Goal: Task Accomplishment & Management: Manage account settings

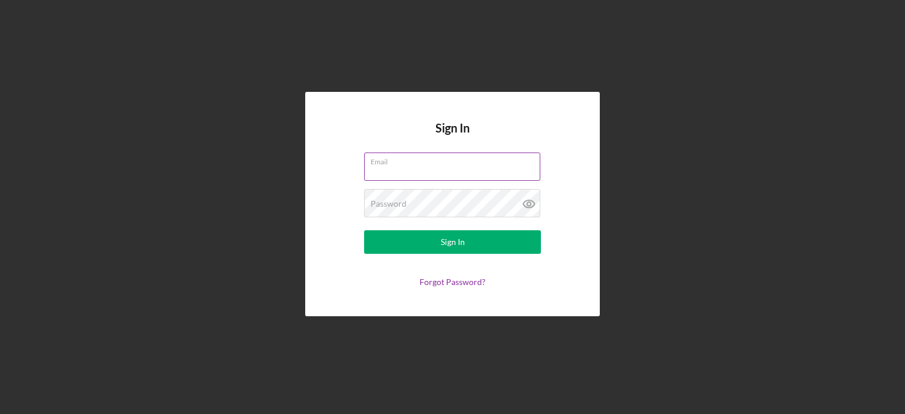
click at [394, 166] on input "Email" at bounding box center [452, 167] width 176 height 28
type input "[EMAIL_ADDRESS][DOMAIN_NAME]"
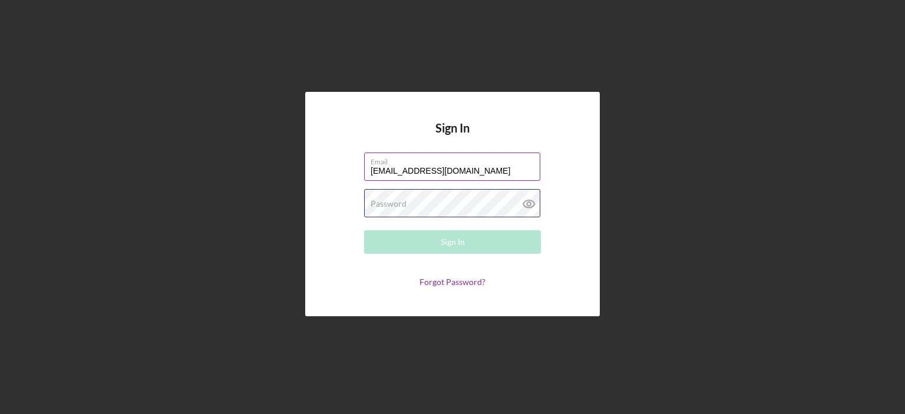
click at [441, 197] on div "Password Required" at bounding box center [452, 203] width 177 height 29
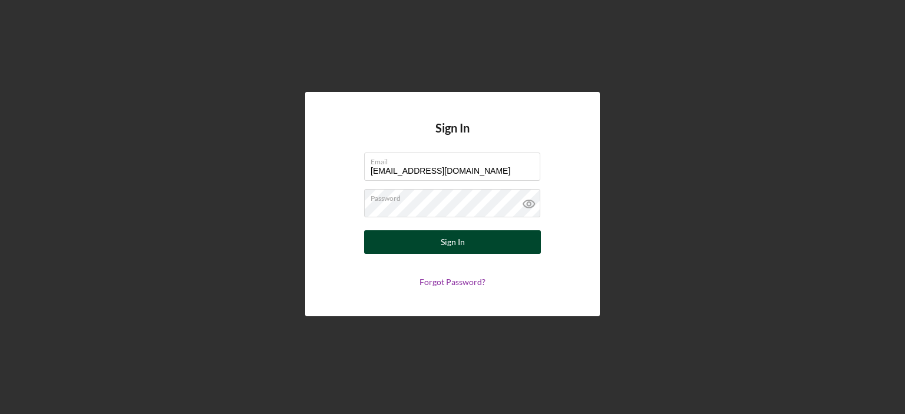
click at [486, 240] on button "Sign In" at bounding box center [452, 242] width 177 height 24
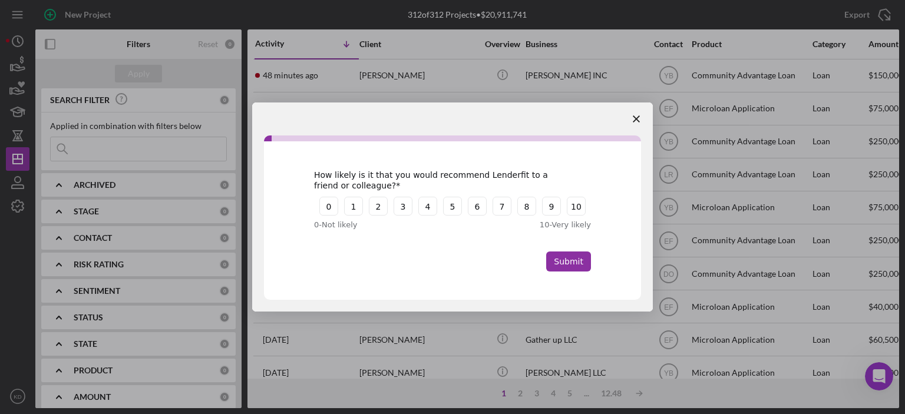
click at [639, 113] on span "Close survey" at bounding box center [636, 119] width 33 height 33
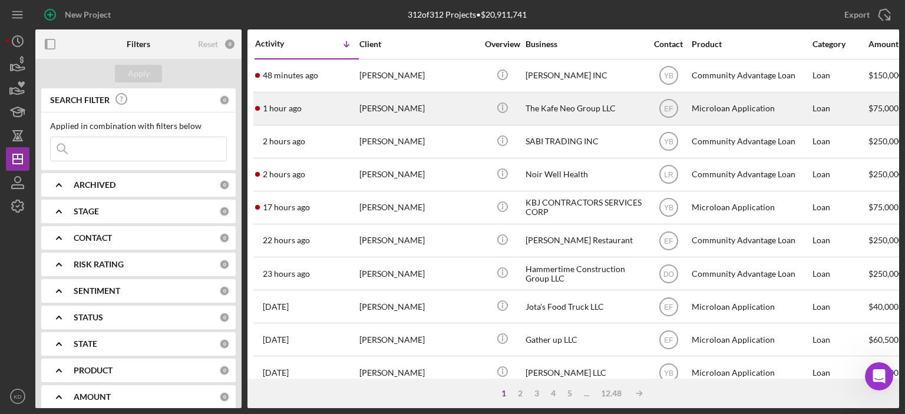
click at [575, 106] on div "The Kafe Neo Group LLC" at bounding box center [585, 108] width 118 height 31
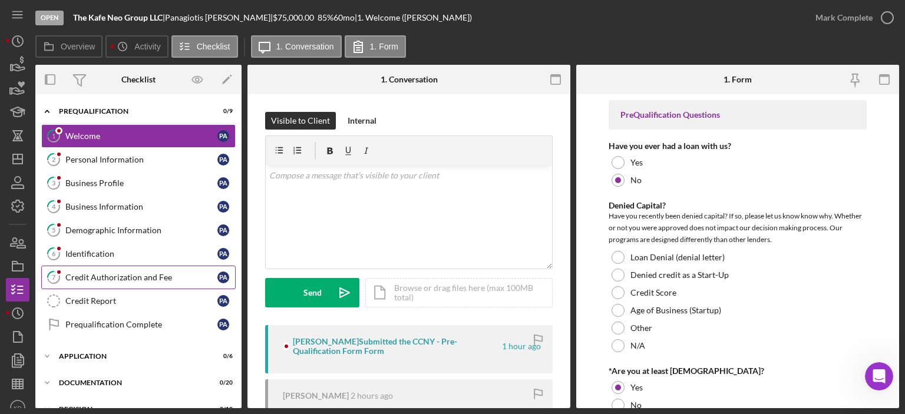
click at [113, 273] on div "Credit Authorization and Fee" at bounding box center [141, 277] width 152 height 9
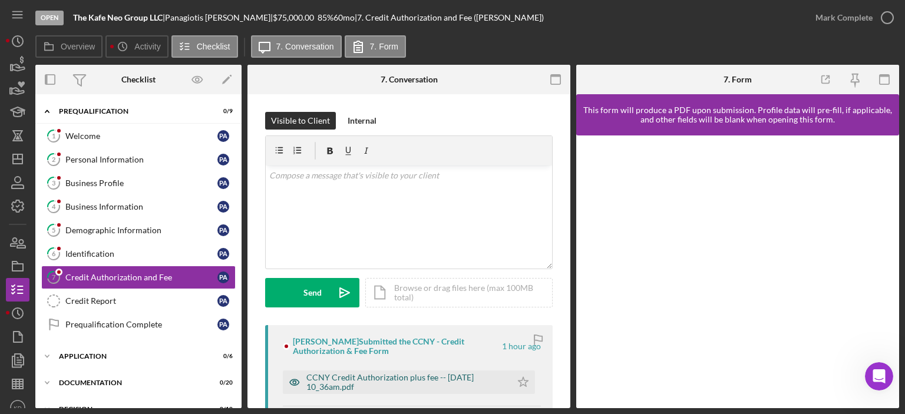
click at [437, 377] on div "CCNY Credit Authorization plus fee -- [DATE] 10_36am.pdf" at bounding box center [405, 382] width 199 height 19
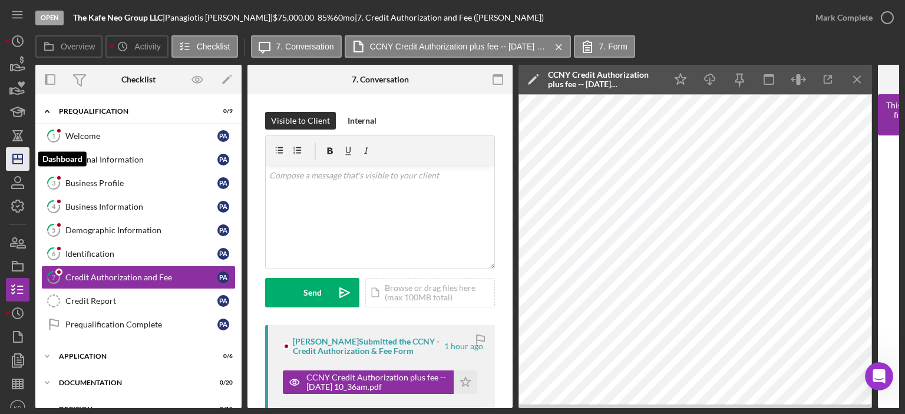
click at [14, 159] on line "button" at bounding box center [17, 159] width 9 height 0
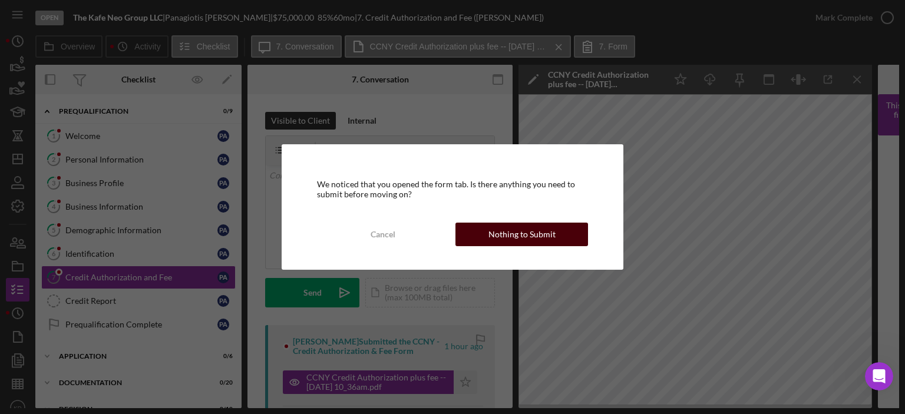
click at [533, 237] on div "Nothing to Submit" at bounding box center [521, 235] width 67 height 24
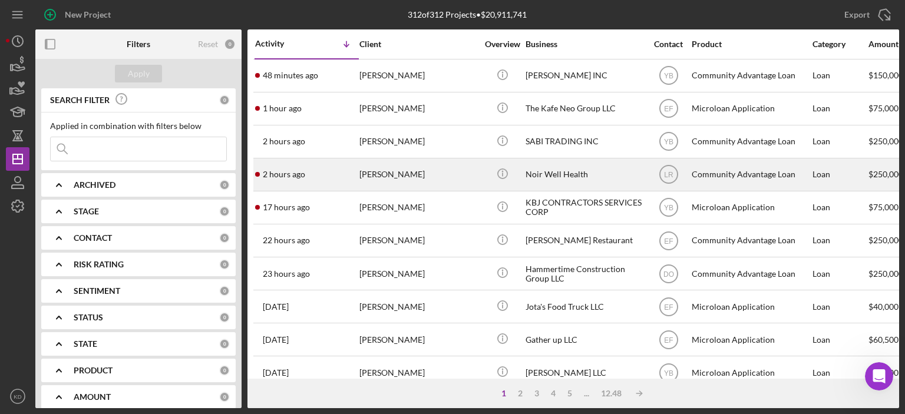
click at [542, 174] on div "Noir Well Health" at bounding box center [585, 174] width 118 height 31
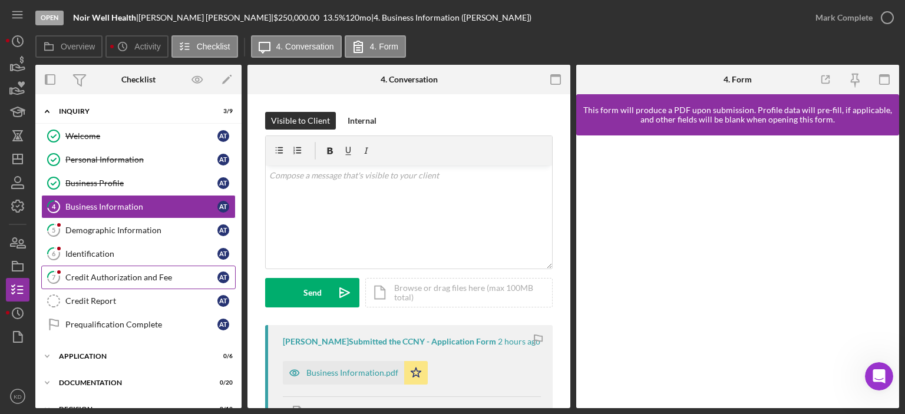
click at [77, 275] on div "Credit Authorization and Fee" at bounding box center [141, 277] width 152 height 9
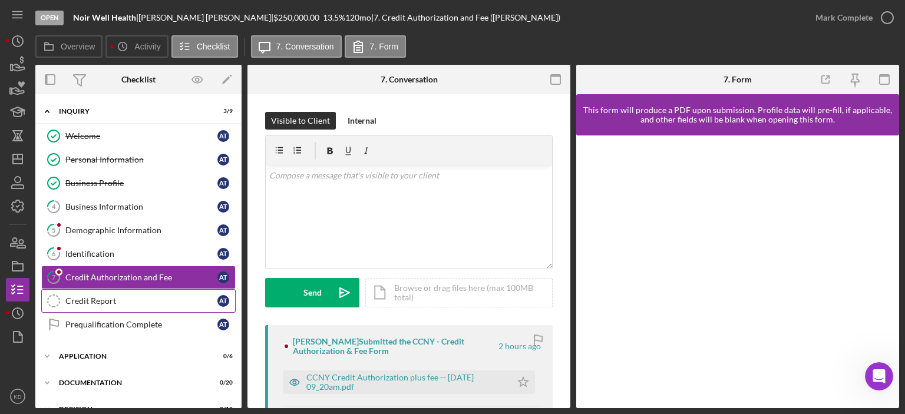
click at [165, 296] on div "Credit Report" at bounding box center [141, 300] width 152 height 9
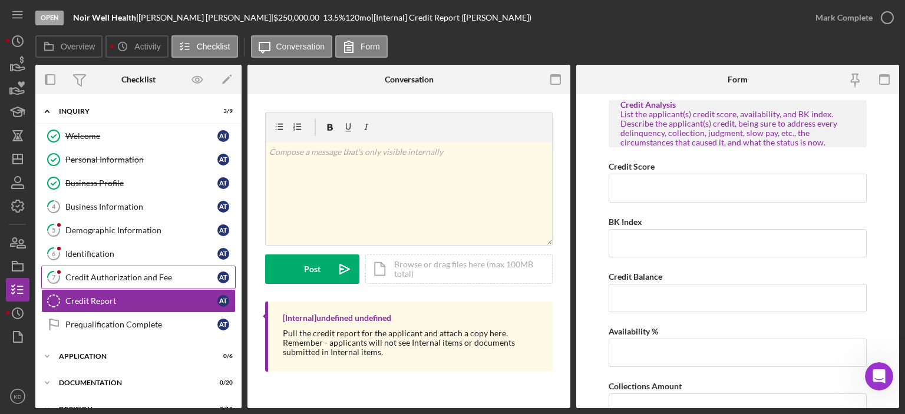
click at [131, 273] on div "Credit Authorization and Fee" at bounding box center [141, 277] width 152 height 9
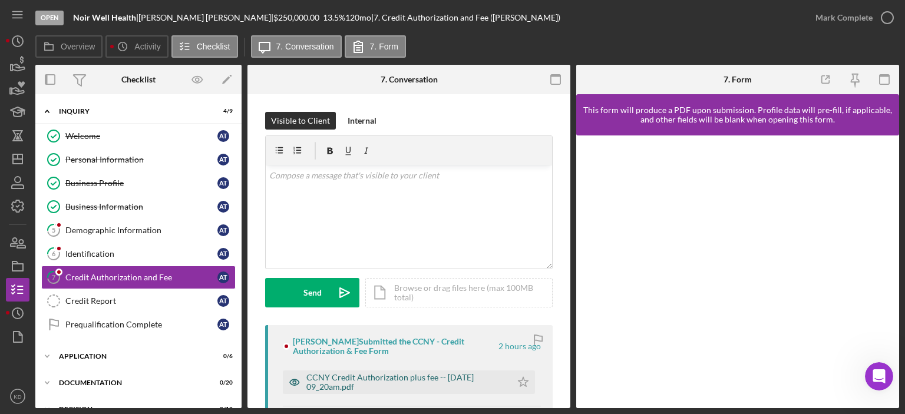
click at [430, 381] on div "CCNY Credit Authorization plus fee -- [DATE] 09_20am.pdf" at bounding box center [405, 382] width 199 height 19
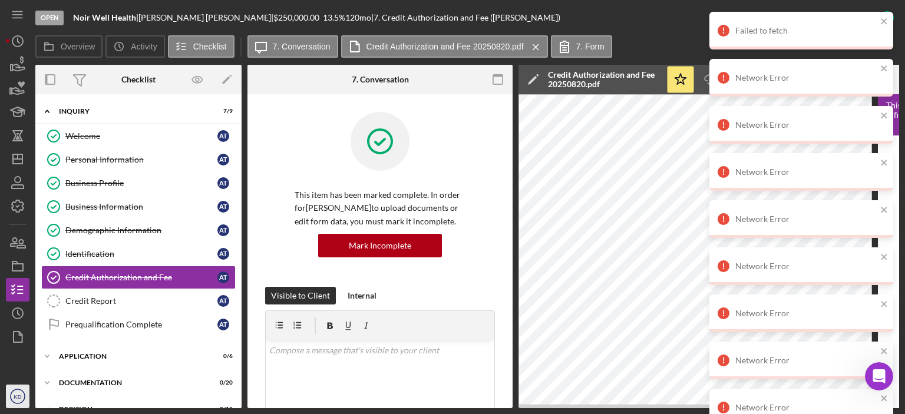
click at [19, 402] on icon "KD" at bounding box center [18, 396] width 24 height 29
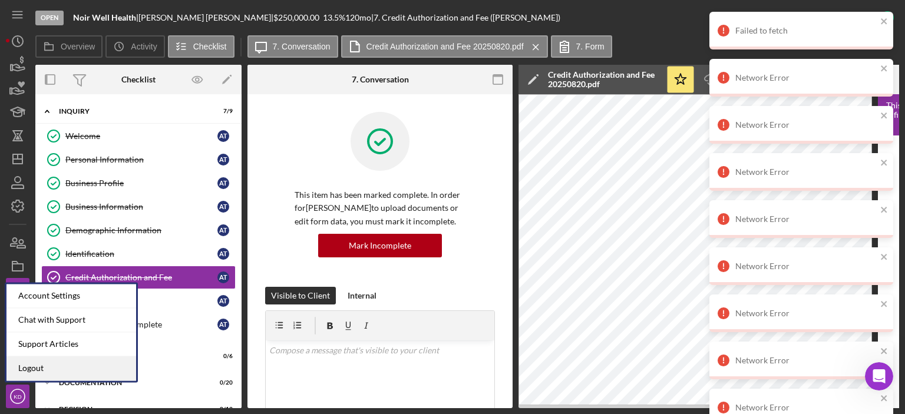
click at [34, 369] on link "Logout" at bounding box center [71, 368] width 130 height 24
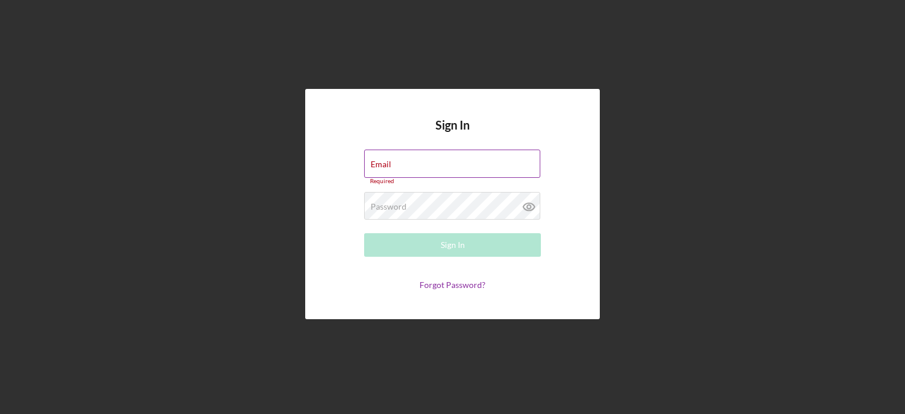
click at [463, 166] on div "Email Required" at bounding box center [452, 167] width 177 height 35
click at [463, 166] on input "Email" at bounding box center [452, 164] width 176 height 28
type input "[EMAIL_ADDRESS][DOMAIN_NAME]"
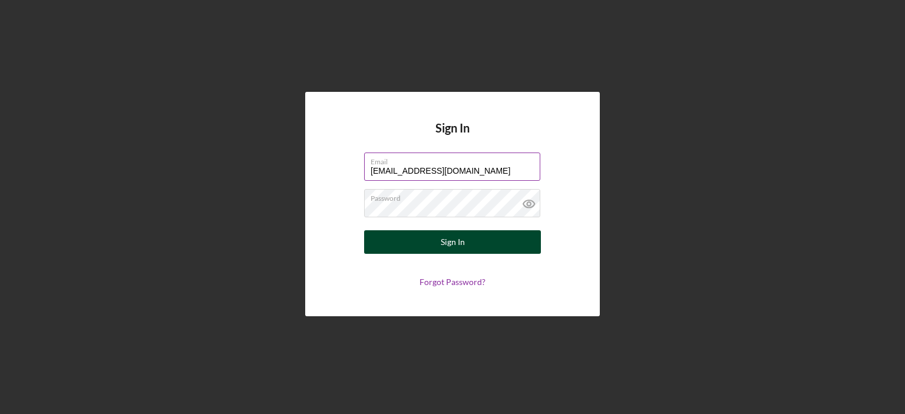
click at [464, 238] on div "Sign In" at bounding box center [453, 242] width 24 height 24
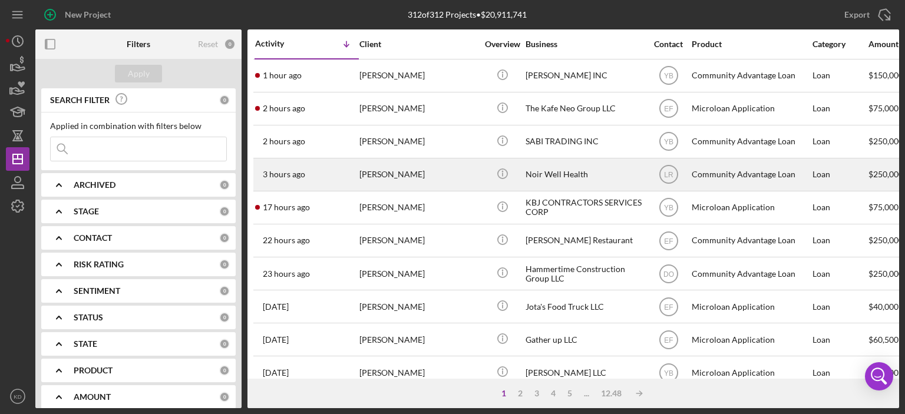
click at [408, 177] on div "[PERSON_NAME]" at bounding box center [418, 174] width 118 height 31
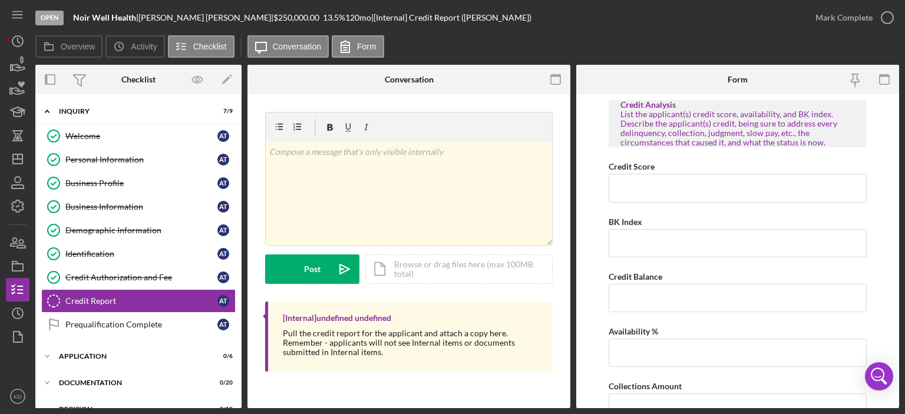
scroll to position [48, 0]
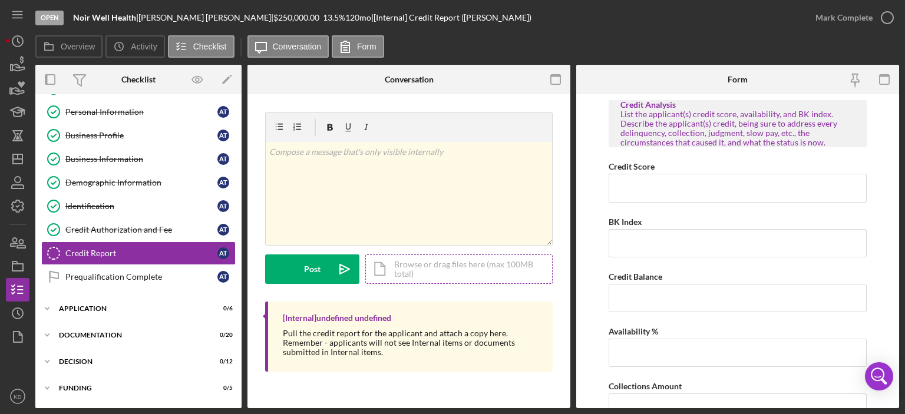
click at [427, 268] on div "Icon/Document Browse or drag files here (max 100MB total) Tap to choose files o…" at bounding box center [458, 269] width 187 height 29
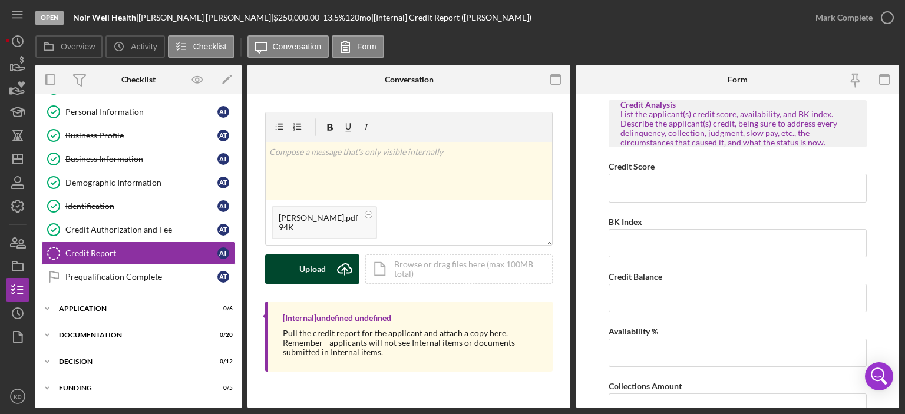
click at [312, 268] on div "Upload" at bounding box center [312, 269] width 27 height 29
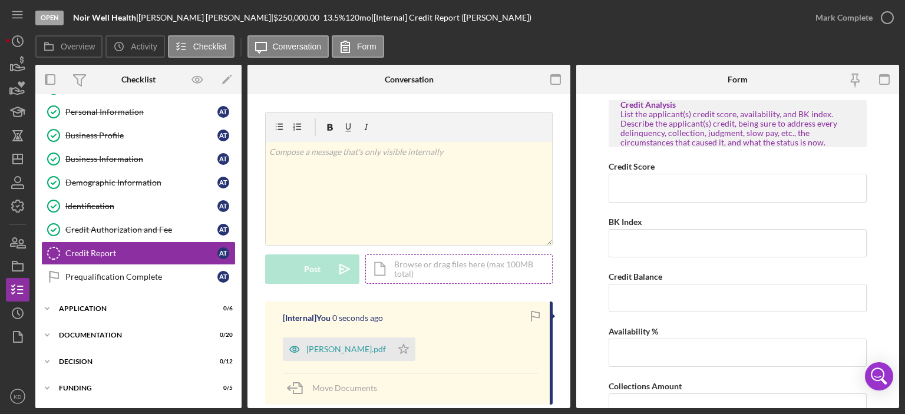
click at [407, 265] on div "Icon/Document Browse or drag files here (max 100MB total) Tap to choose files o…" at bounding box center [458, 269] width 187 height 29
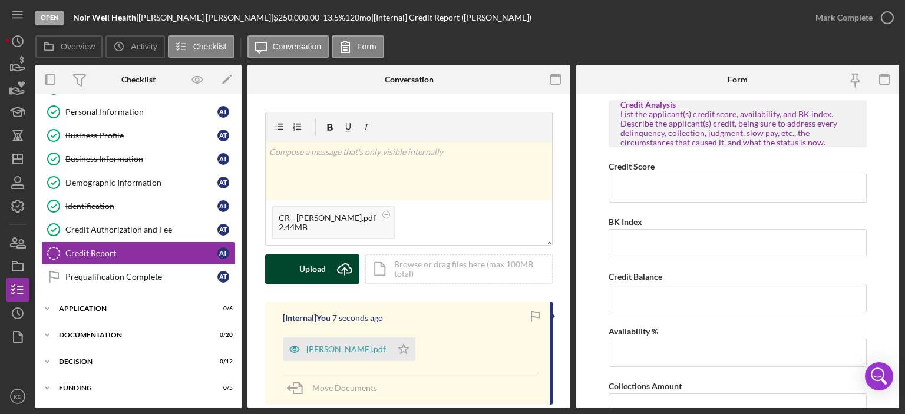
click at [315, 275] on div "Upload" at bounding box center [312, 269] width 27 height 29
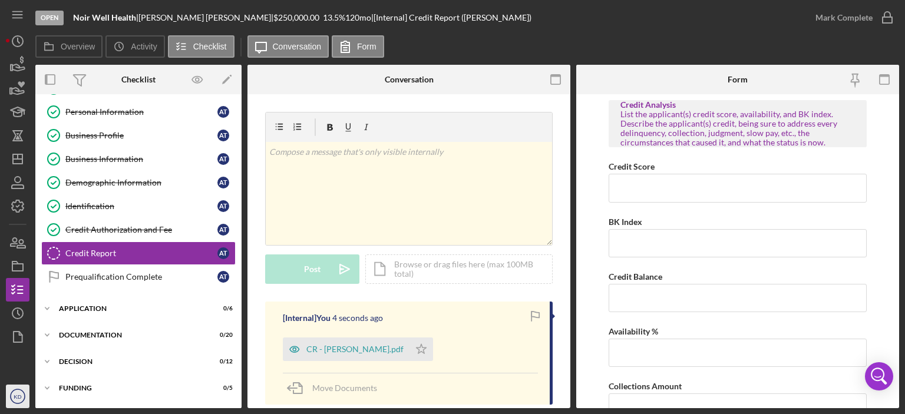
click at [16, 398] on text "KD" at bounding box center [18, 397] width 8 height 6
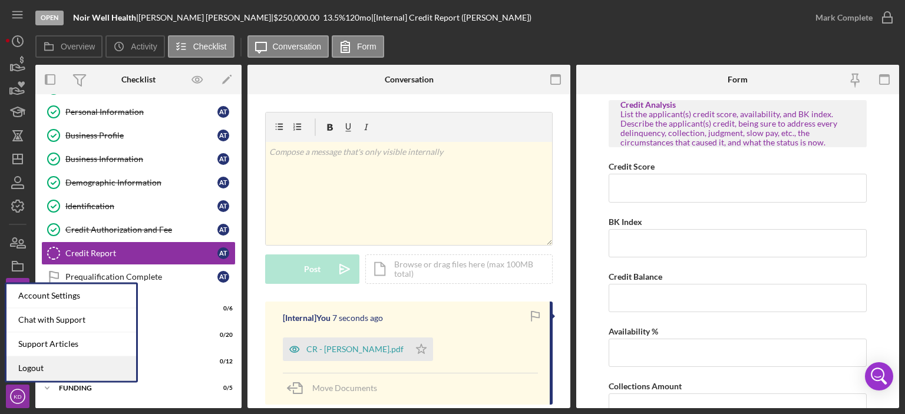
click at [67, 366] on link "Logout" at bounding box center [71, 368] width 130 height 24
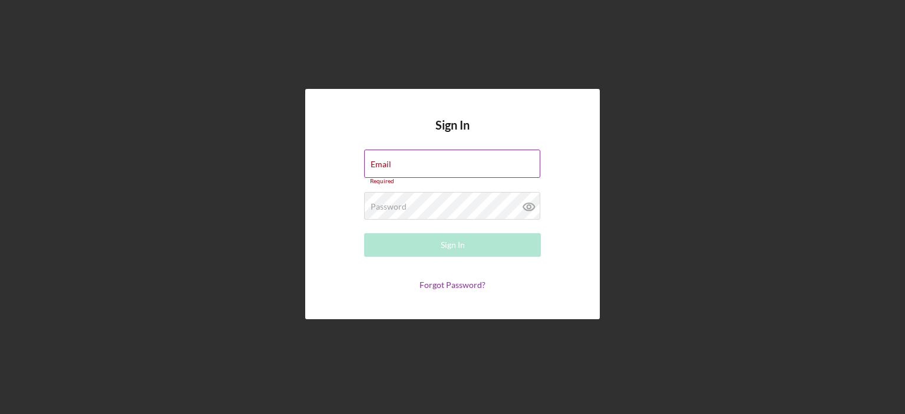
click at [440, 166] on div "Email Required" at bounding box center [452, 167] width 177 height 35
click at [440, 166] on input "Email" at bounding box center [452, 164] width 176 height 28
type input "[EMAIL_ADDRESS][DOMAIN_NAME]"
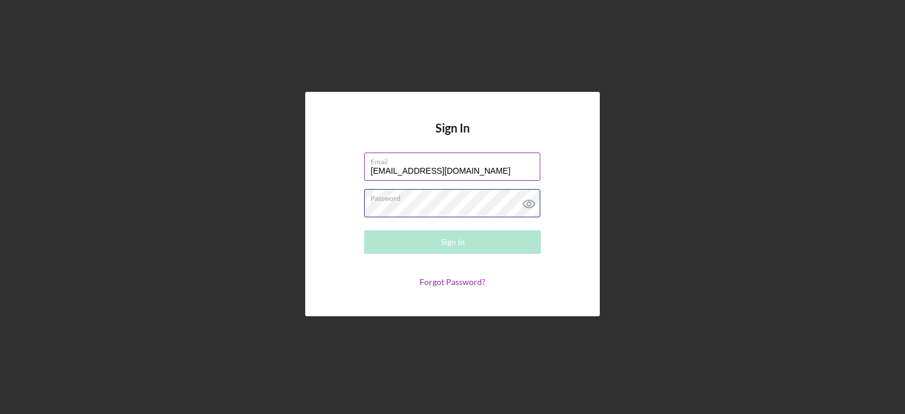
click at [461, 199] on div "Password Required" at bounding box center [452, 203] width 177 height 29
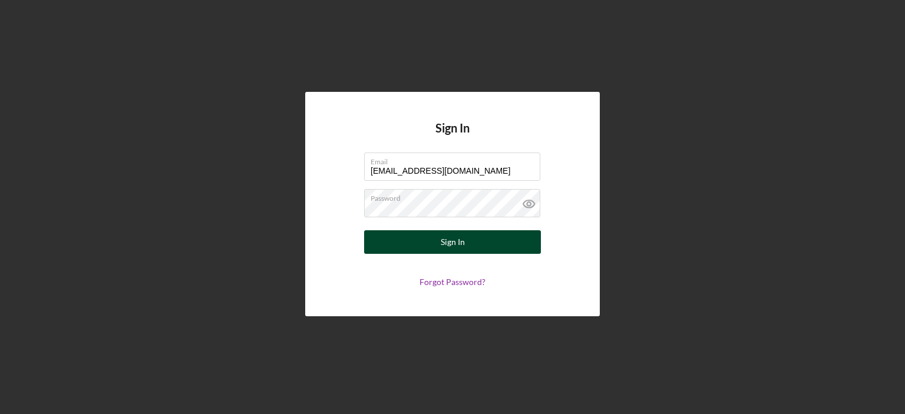
click at [453, 242] on div "Sign In" at bounding box center [453, 242] width 24 height 24
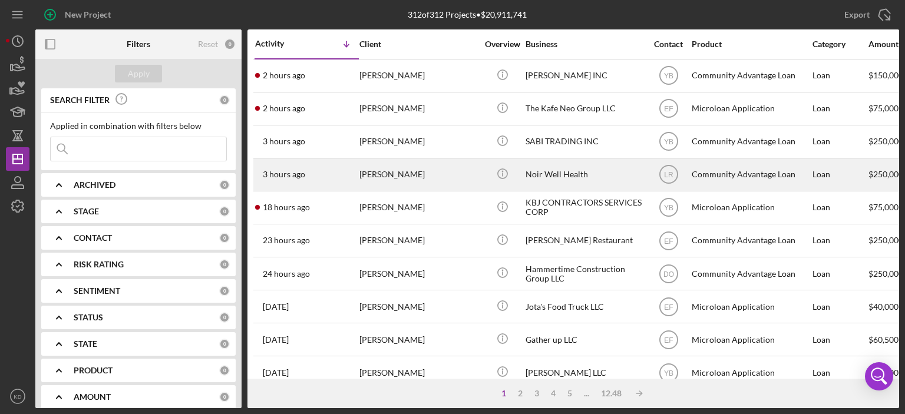
click at [547, 179] on div "Noir Well Health" at bounding box center [585, 174] width 118 height 31
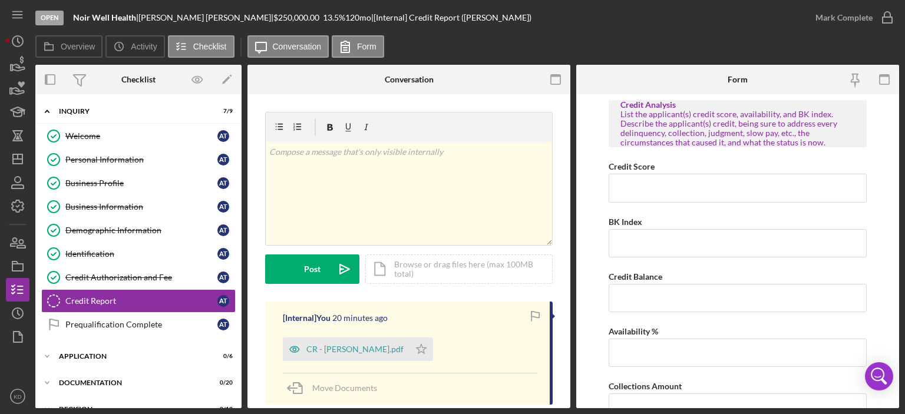
scroll to position [48, 0]
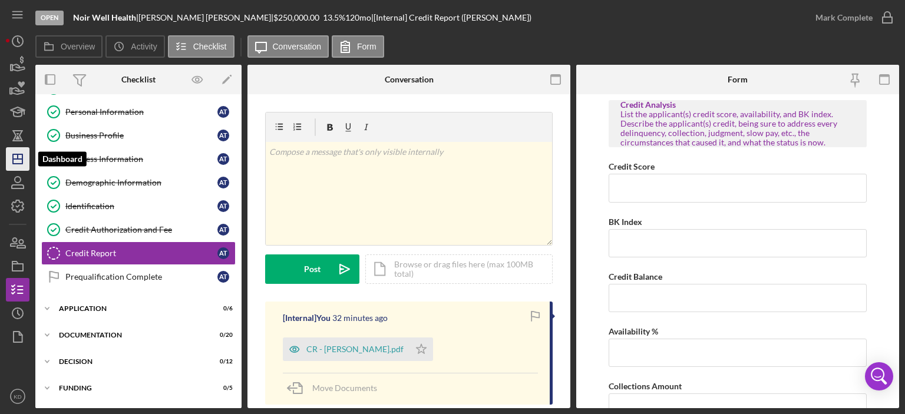
click at [16, 159] on line "button" at bounding box center [17, 159] width 9 height 0
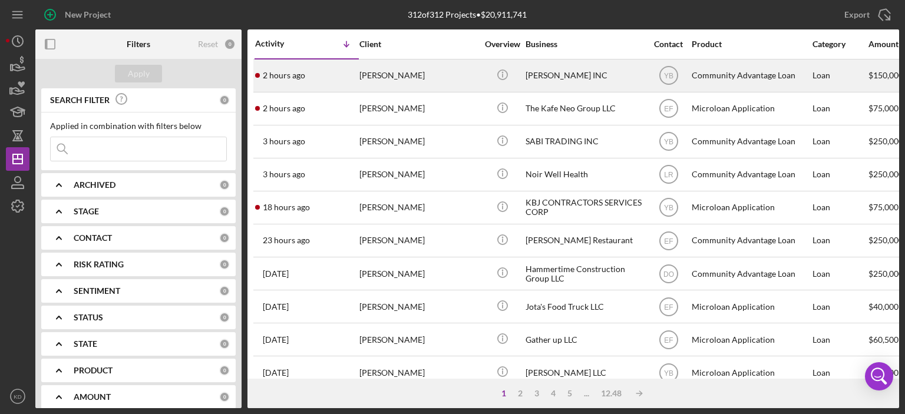
click at [427, 75] on div "[PERSON_NAME]" at bounding box center [418, 75] width 118 height 31
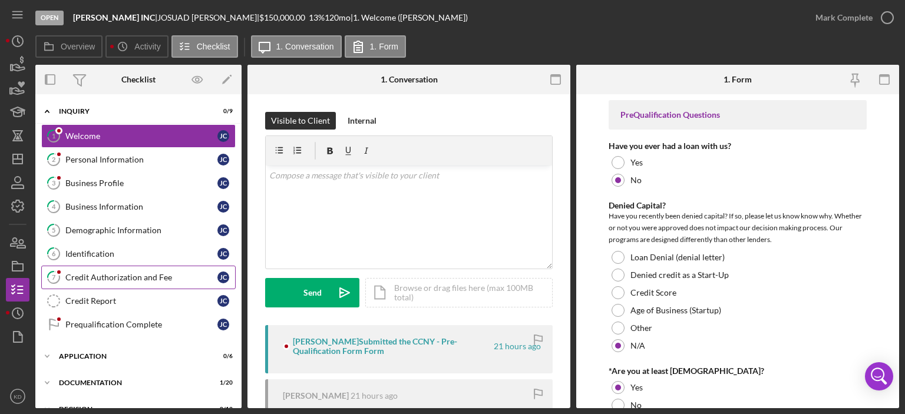
click at [120, 276] on div "Credit Authorization and Fee" at bounding box center [141, 277] width 152 height 9
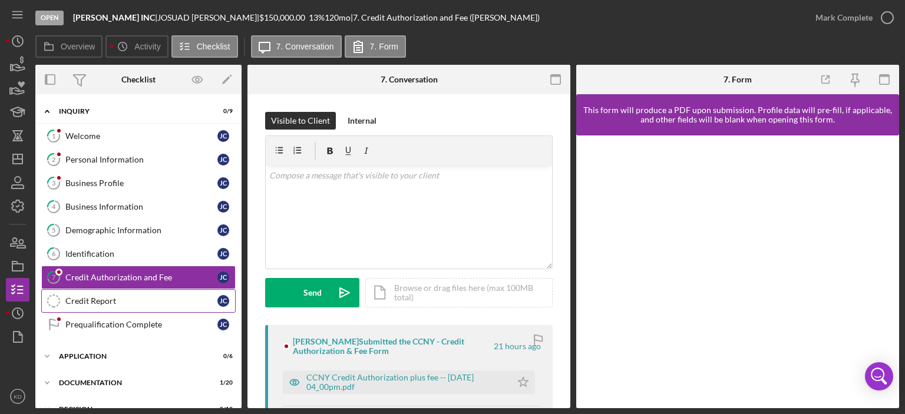
click at [85, 298] on div "Credit Report" at bounding box center [141, 300] width 152 height 9
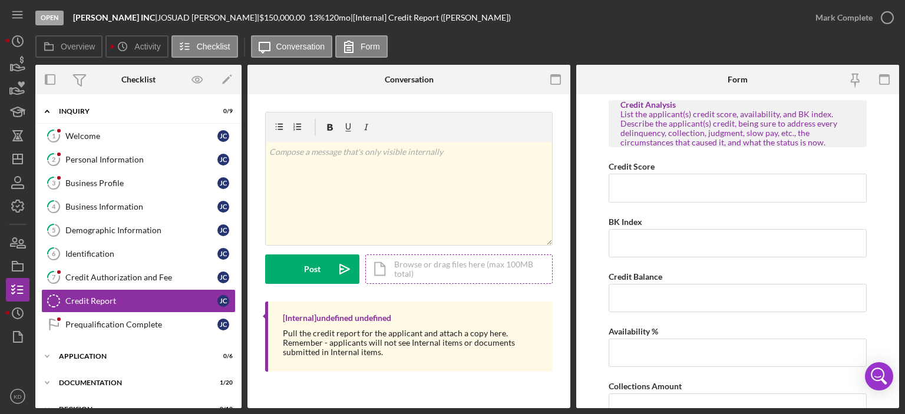
click at [438, 272] on div "Icon/Document Browse or drag files here (max 100MB total) Tap to choose files o…" at bounding box center [458, 269] width 187 height 29
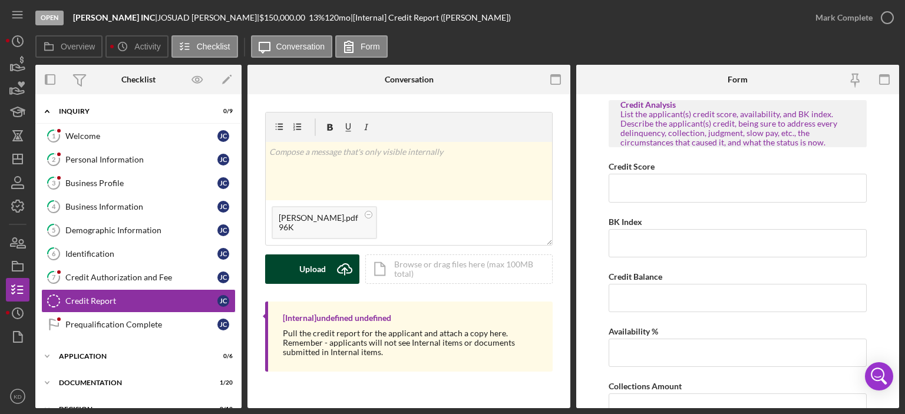
click at [313, 270] on div "Upload" at bounding box center [312, 269] width 27 height 29
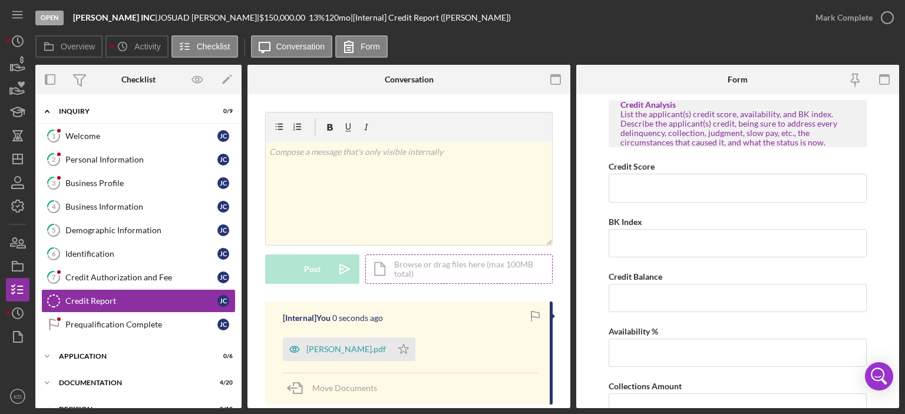
click at [443, 267] on div "Icon/Document Browse or drag files here (max 100MB total) Tap to choose files o…" at bounding box center [458, 269] width 187 height 29
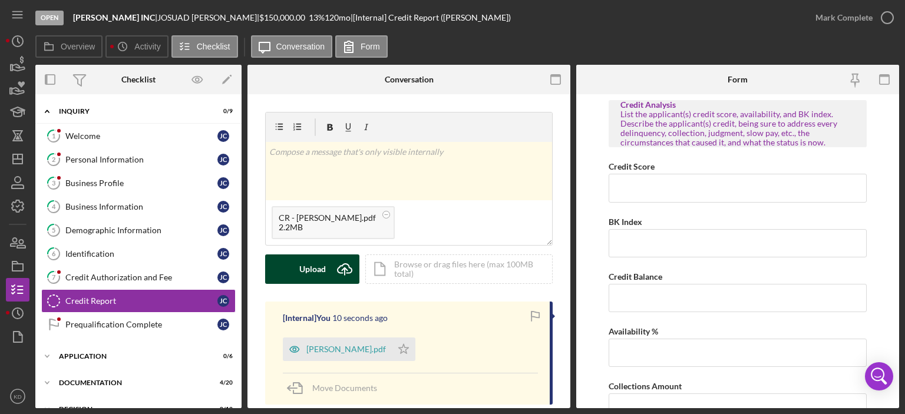
click at [321, 258] on div "Upload" at bounding box center [312, 269] width 27 height 29
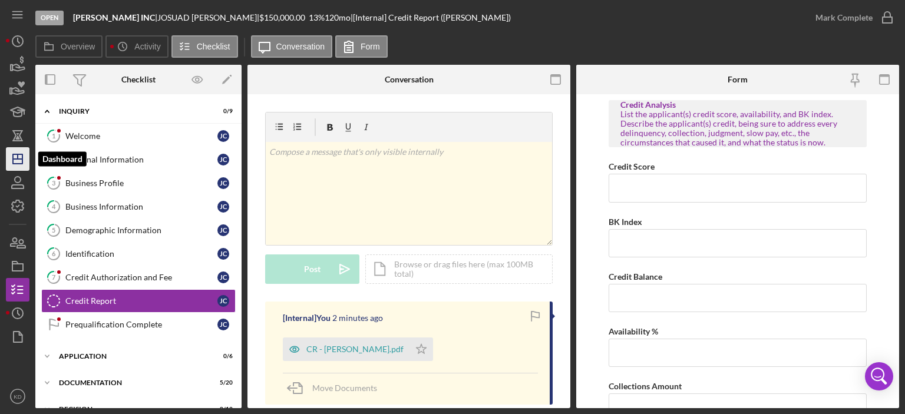
click at [15, 150] on icon "Icon/Dashboard" at bounding box center [17, 158] width 29 height 29
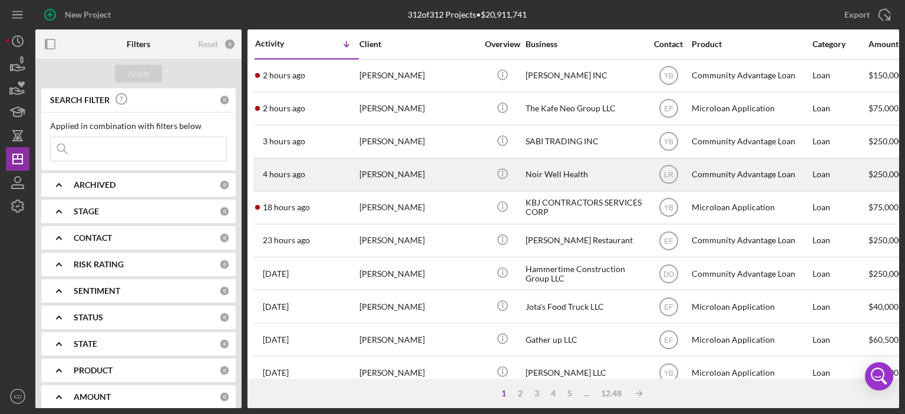
click at [364, 174] on div "[PERSON_NAME]" at bounding box center [418, 174] width 118 height 31
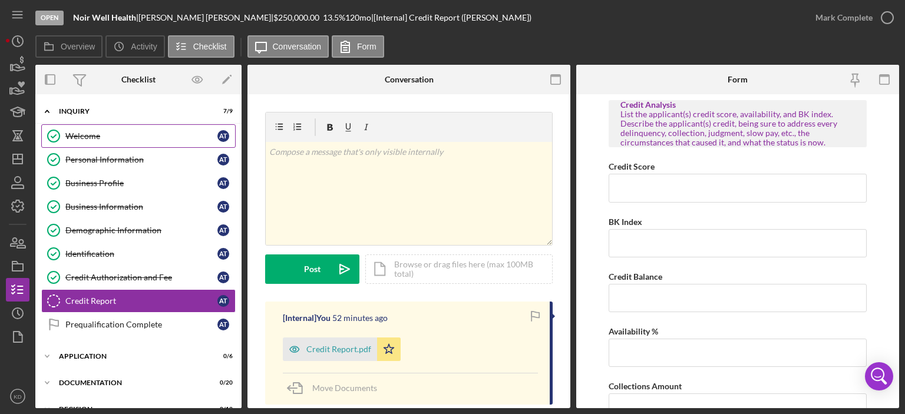
click at [94, 134] on div "Welcome" at bounding box center [141, 135] width 152 height 9
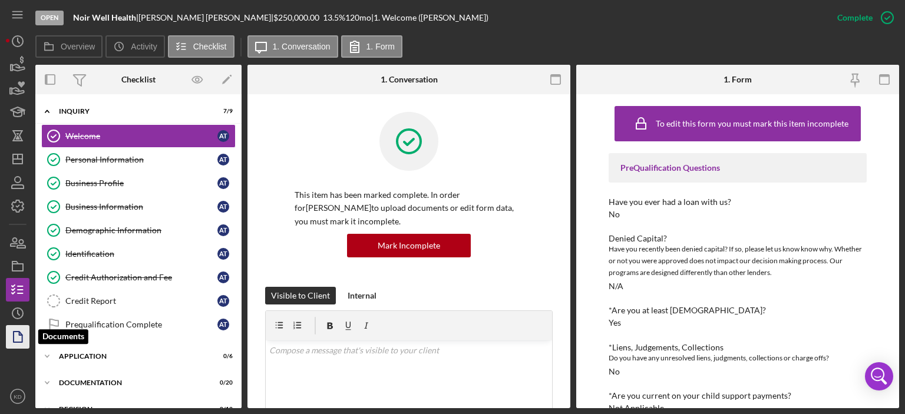
click at [20, 336] on icon "button" at bounding box center [17, 336] width 29 height 29
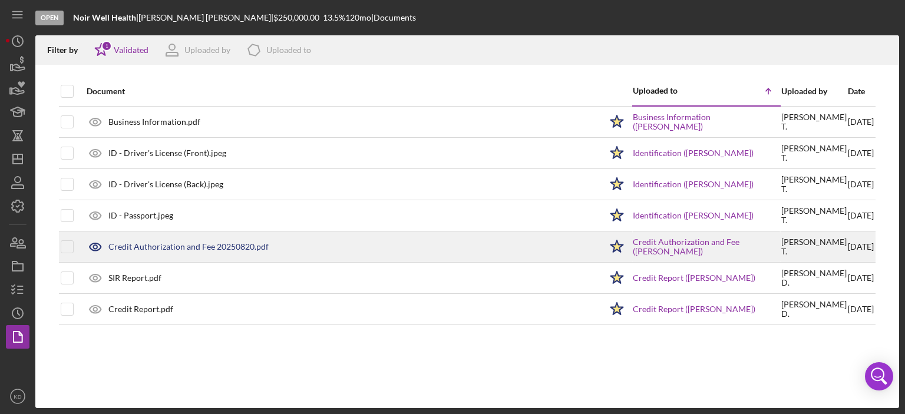
click at [163, 260] on div "Credit Authorization and Fee 20250820.pdf" at bounding box center [341, 246] width 520 height 29
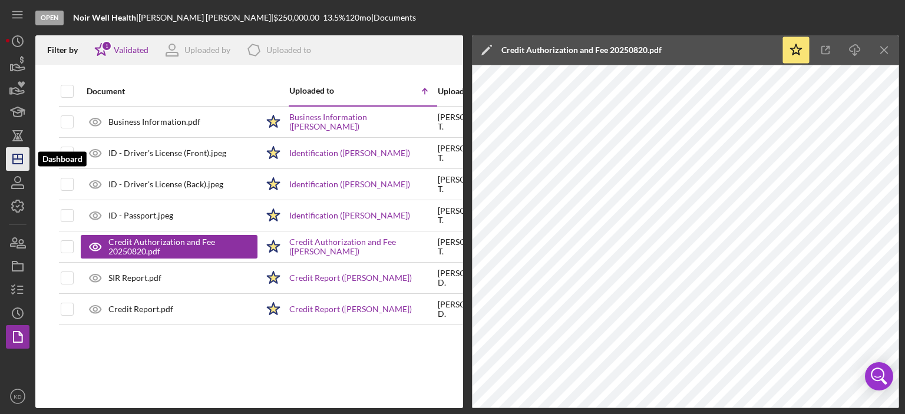
click at [15, 159] on line "button" at bounding box center [17, 159] width 9 height 0
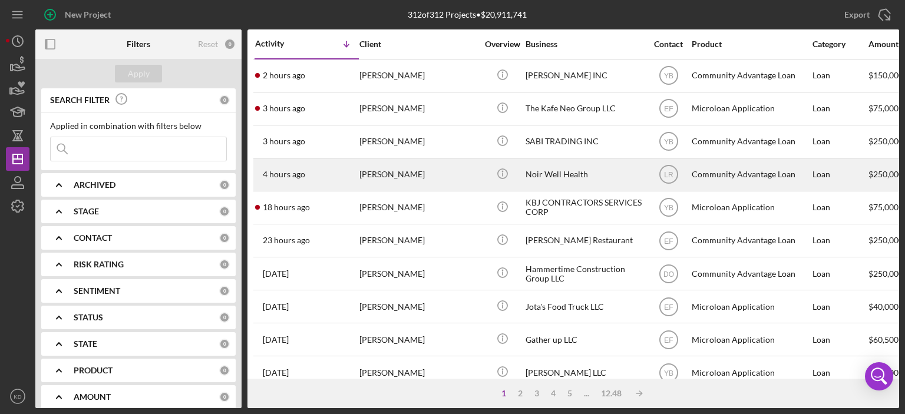
click at [538, 177] on div "Noir Well Health" at bounding box center [585, 174] width 118 height 31
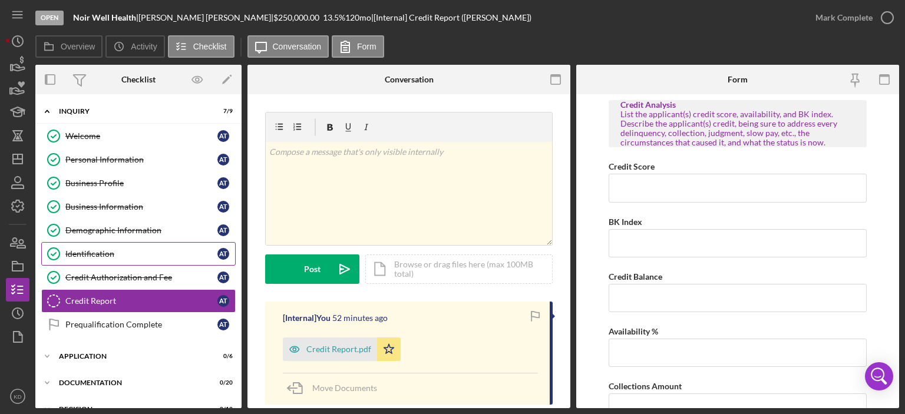
click at [84, 251] on div "Identification" at bounding box center [141, 253] width 152 height 9
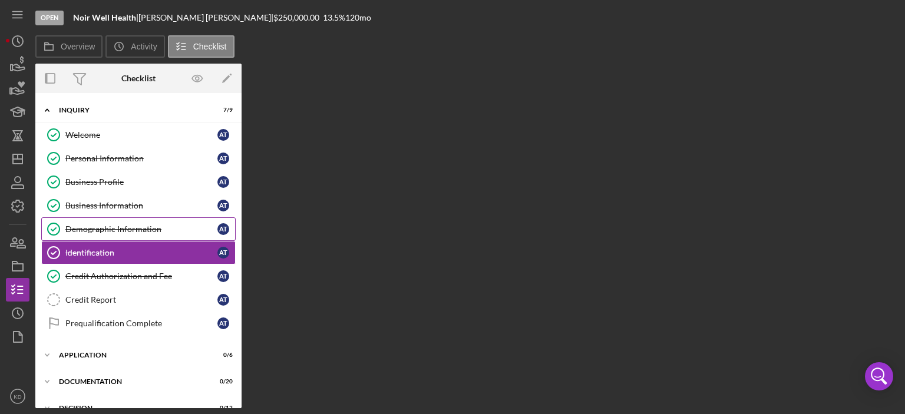
click at [108, 233] on link "Demographic Information Demographic Information A T" at bounding box center [138, 229] width 194 height 24
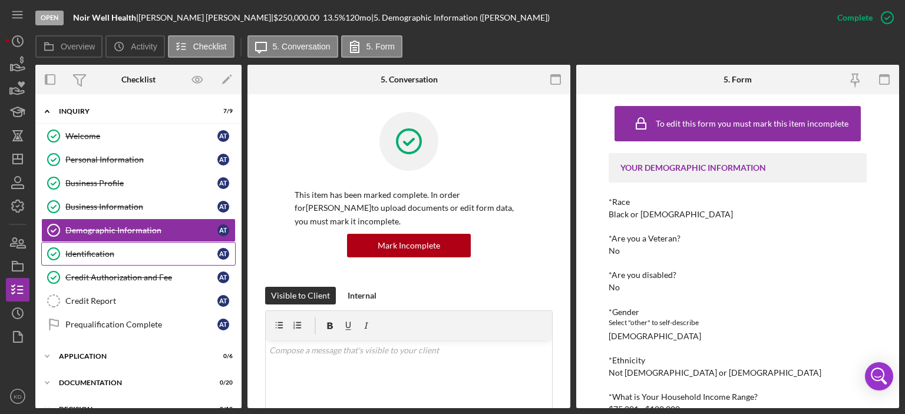
click at [72, 253] on div "Identification" at bounding box center [141, 253] width 152 height 9
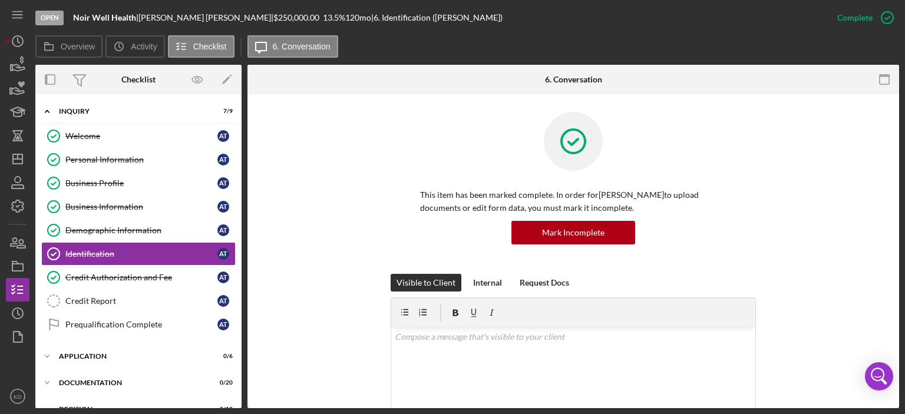
scroll to position [275, 0]
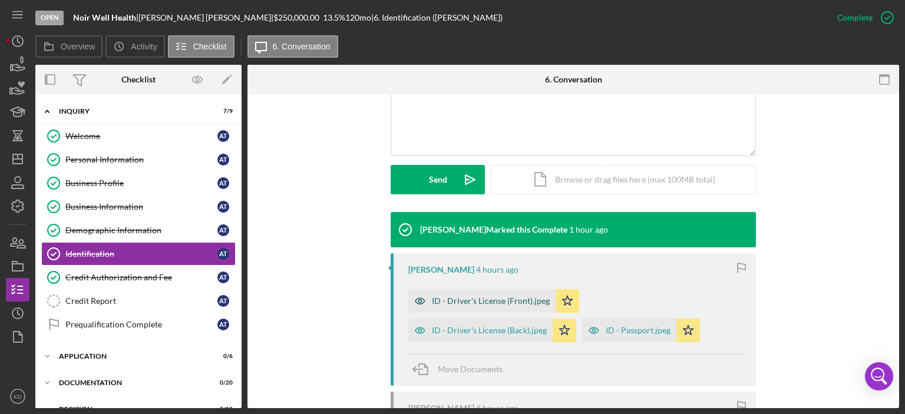
click at [513, 301] on div "ID - Driver's License (Front).jpeg" at bounding box center [491, 300] width 118 height 9
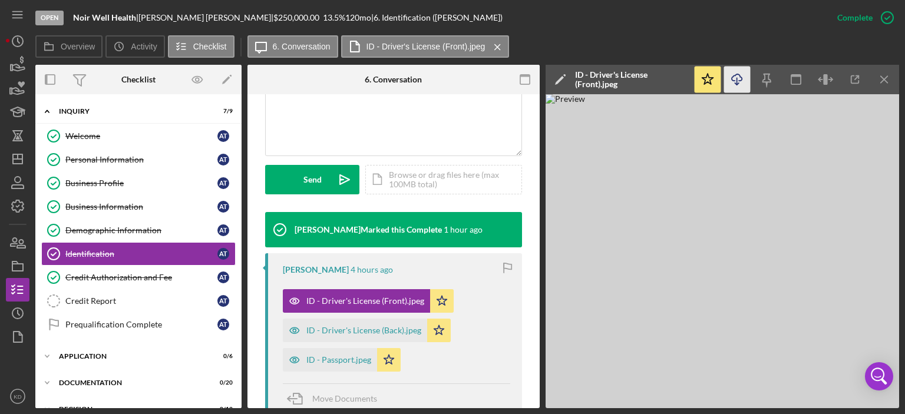
click at [739, 76] on icon "Icon/Download" at bounding box center [737, 80] width 27 height 27
click at [334, 329] on div "ID - Driver's License (Back).jpeg" at bounding box center [363, 330] width 115 height 9
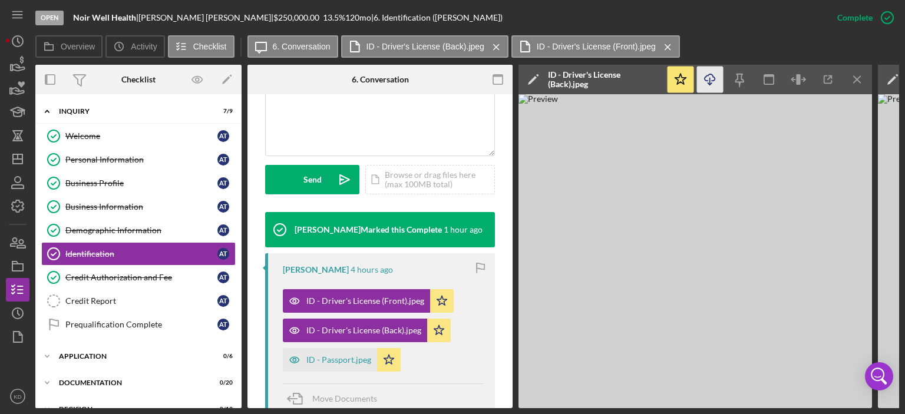
click at [710, 82] on line "button" at bounding box center [710, 81] width 0 height 6
click at [326, 359] on div "ID - Passport.jpeg" at bounding box center [338, 359] width 65 height 9
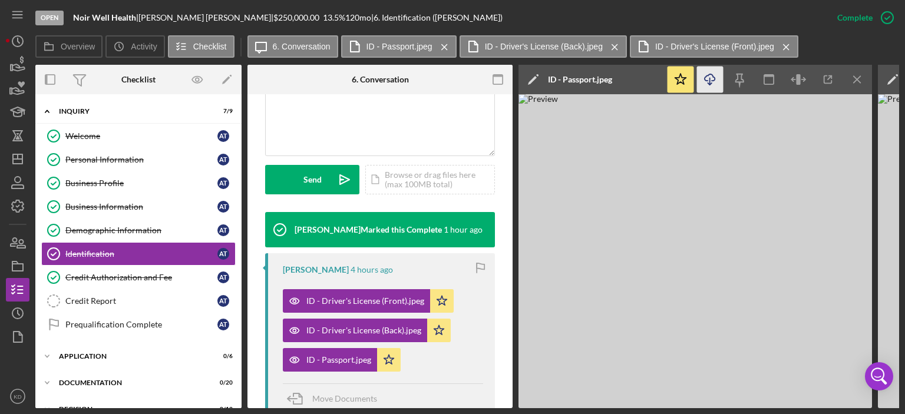
click at [714, 77] on icon "Icon/Download" at bounding box center [710, 80] width 27 height 27
click at [19, 161] on icon "Icon/Dashboard" at bounding box center [17, 158] width 29 height 29
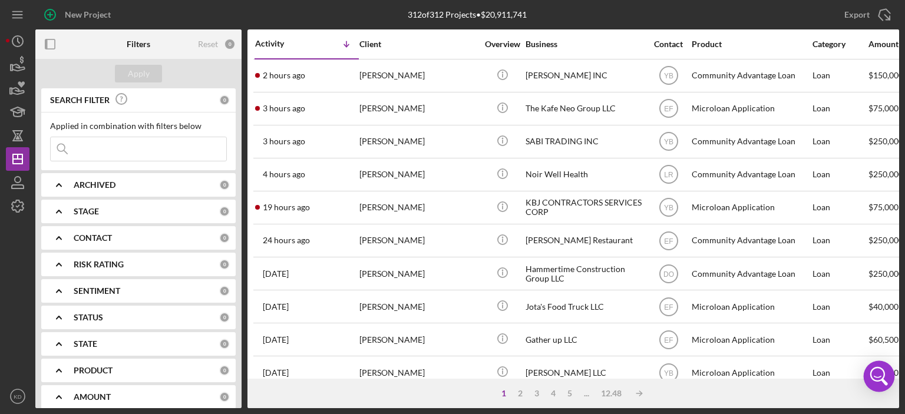
click at [893, 362] on body "New Project 312 of 312 Projects • $20,911,741 Export Icon/Export Filters Reset …" at bounding box center [452, 207] width 905 height 414
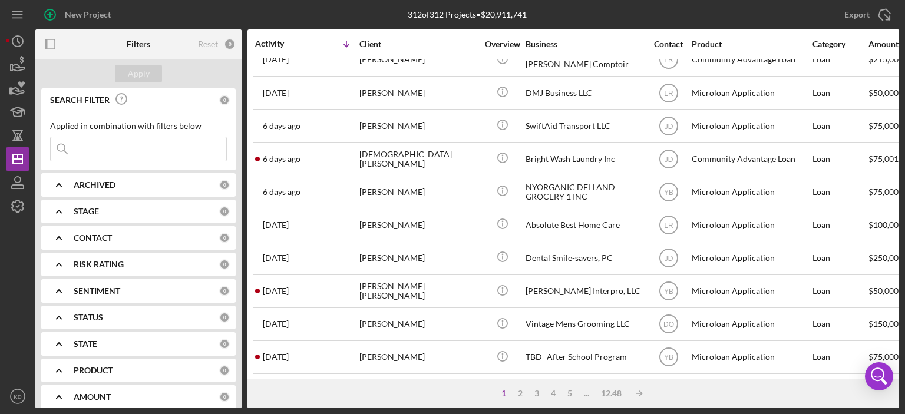
scroll to position [521, 0]
click at [522, 392] on div "2" at bounding box center [520, 393] width 16 height 9
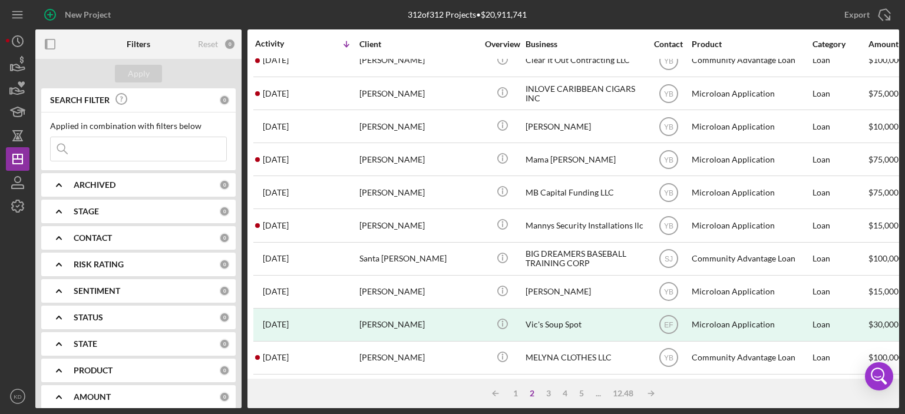
scroll to position [189, 0]
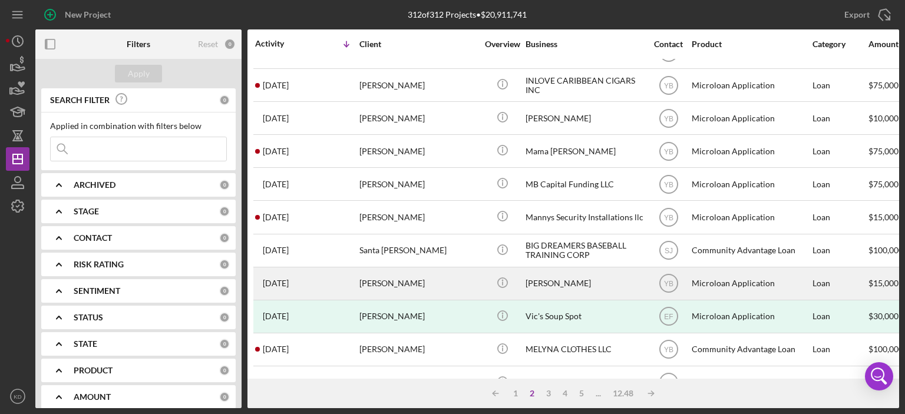
click at [389, 280] on div "Christopher Taveras Cruz" at bounding box center [418, 283] width 118 height 31
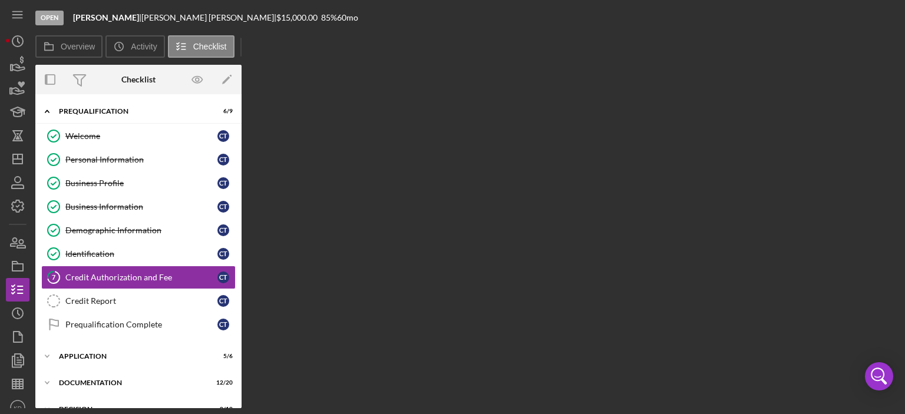
scroll to position [24, 0]
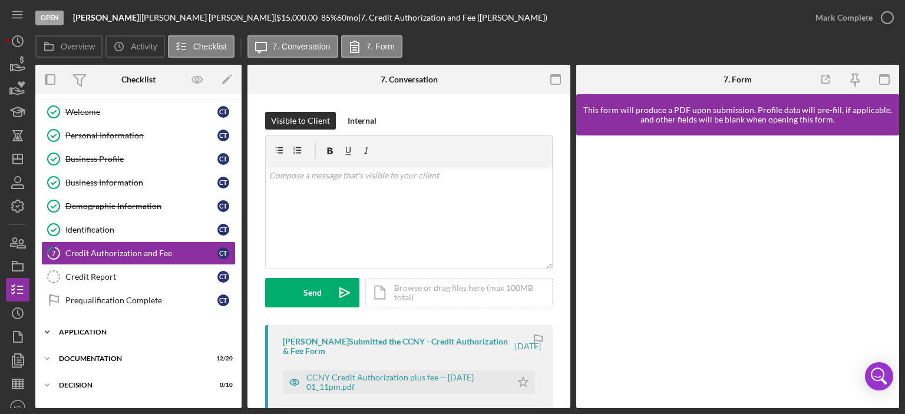
click at [47, 329] on icon "Icon/Expander" at bounding box center [47, 333] width 24 height 24
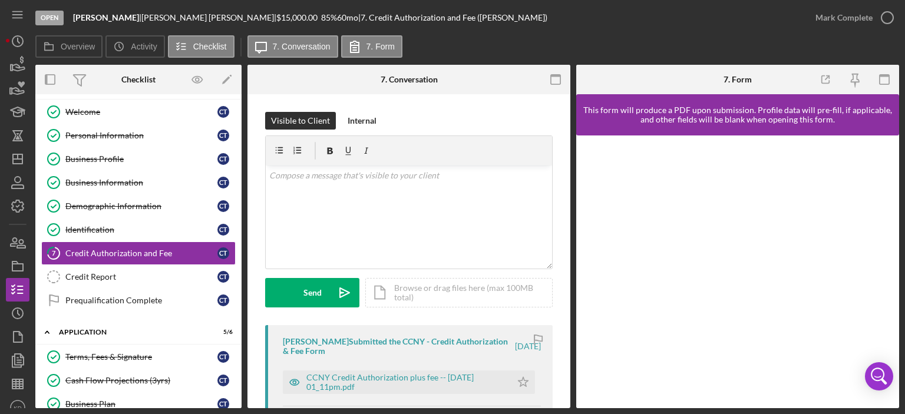
scroll to position [243, 0]
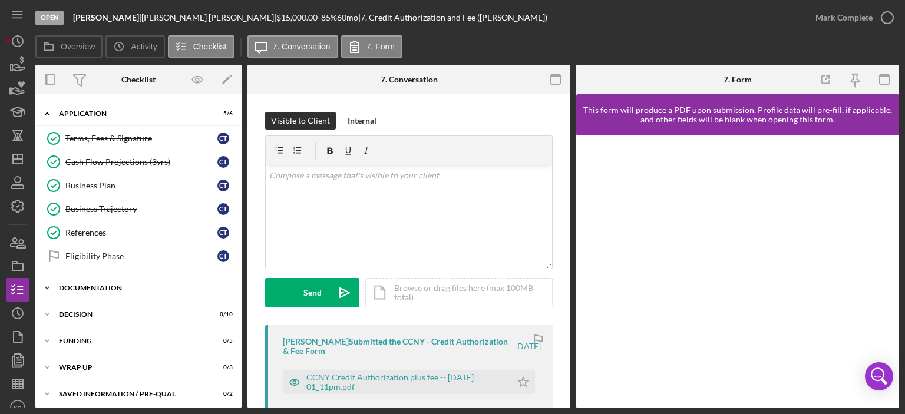
click at [47, 282] on icon "Icon/Expander" at bounding box center [47, 288] width 24 height 24
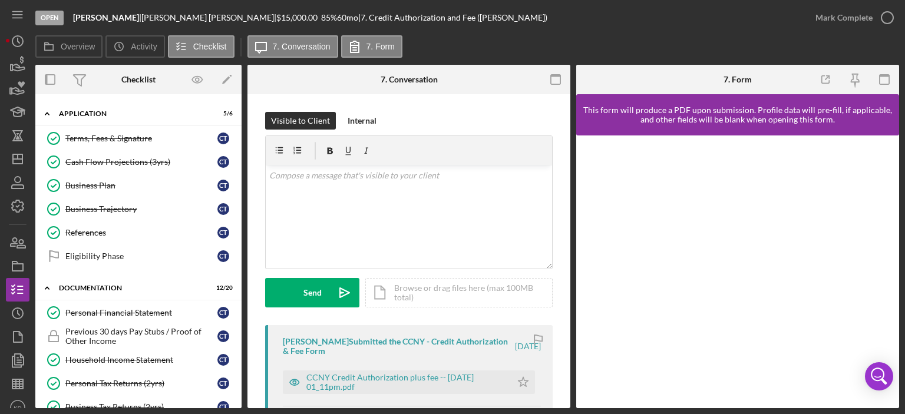
scroll to position [518, 0]
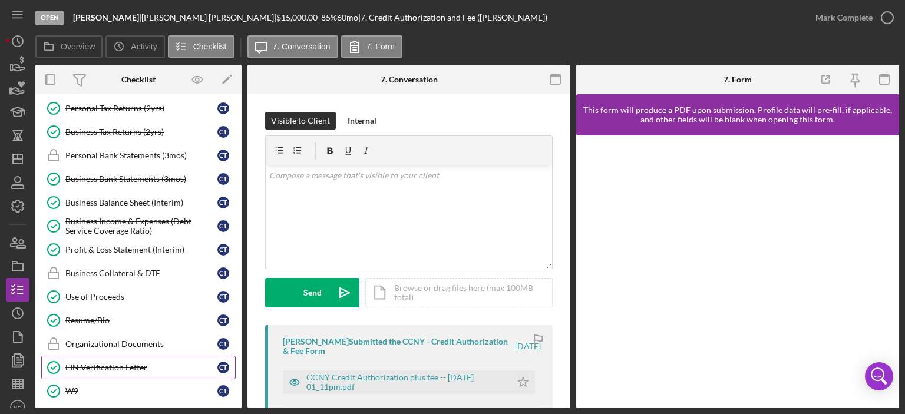
click at [97, 363] on div "EIN Verification Letter" at bounding box center [141, 367] width 152 height 9
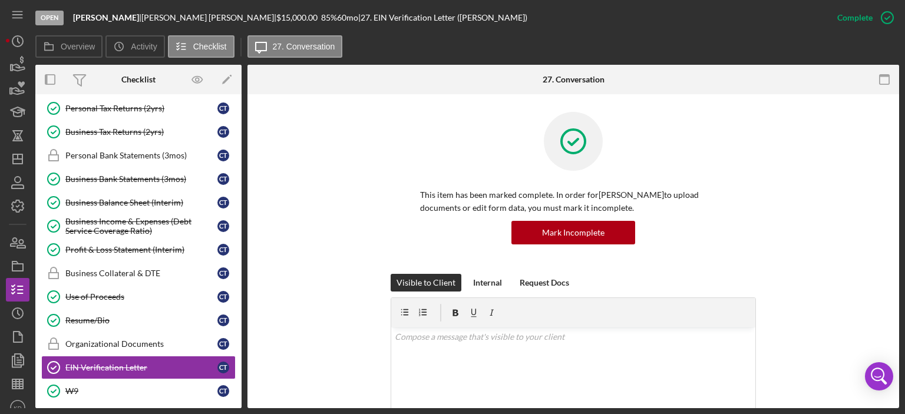
scroll to position [275, 0]
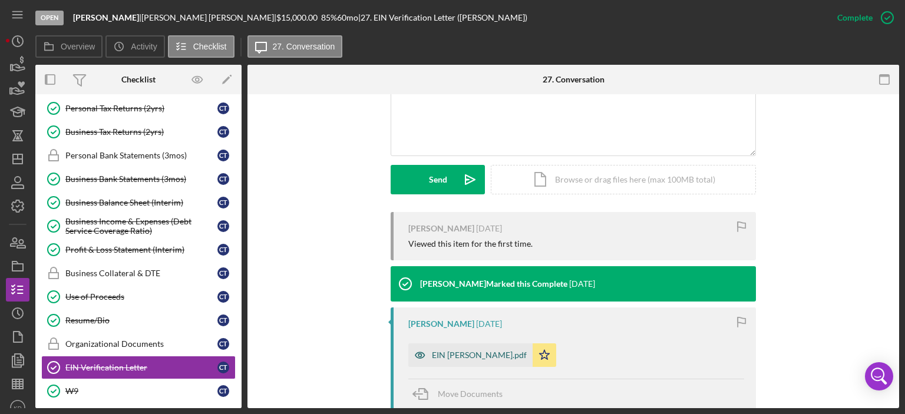
click at [476, 355] on div "EIN CHRISTOPHER.pdf" at bounding box center [479, 355] width 95 height 9
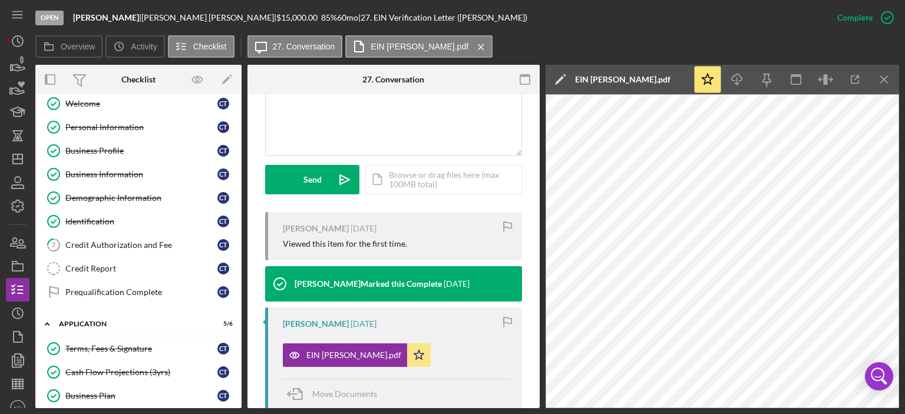
scroll to position [29, 0]
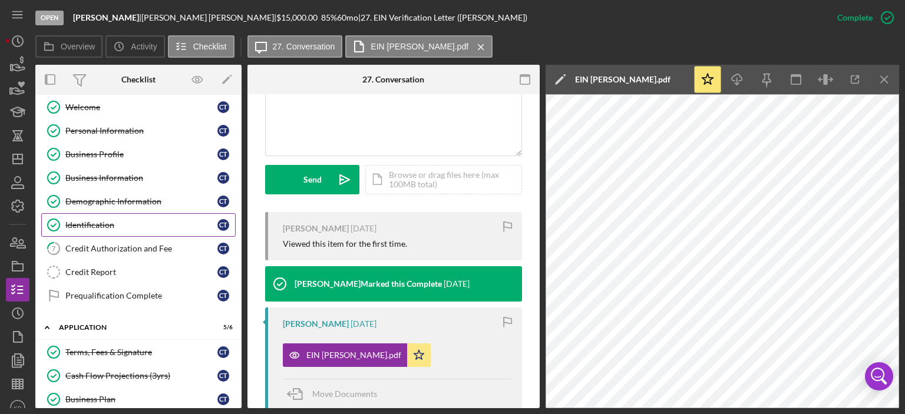
click at [75, 223] on div "Identification" at bounding box center [141, 224] width 152 height 9
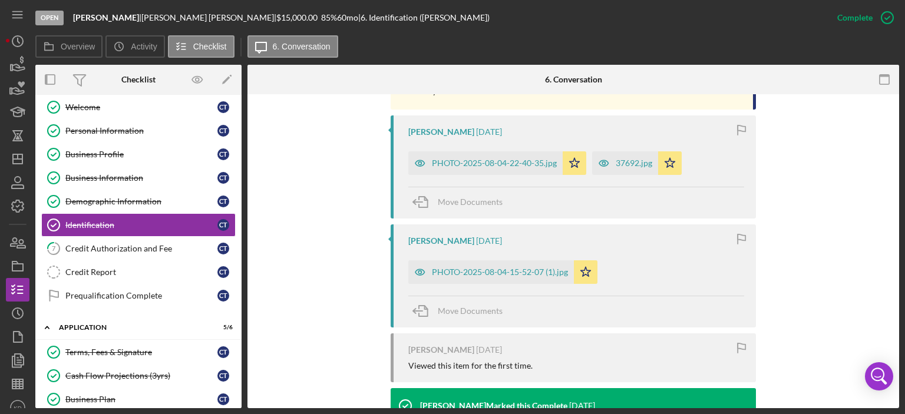
scroll to position [570, 0]
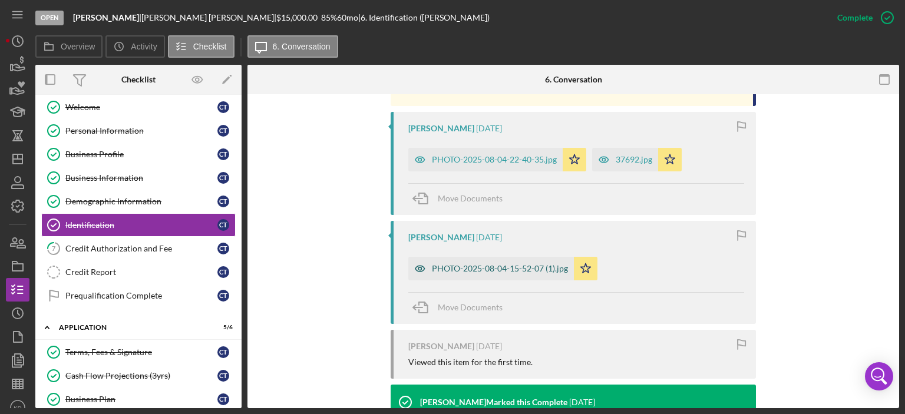
click at [483, 270] on div "PHOTO-2025-08-04-15-52-07 (1).jpg" at bounding box center [500, 268] width 136 height 9
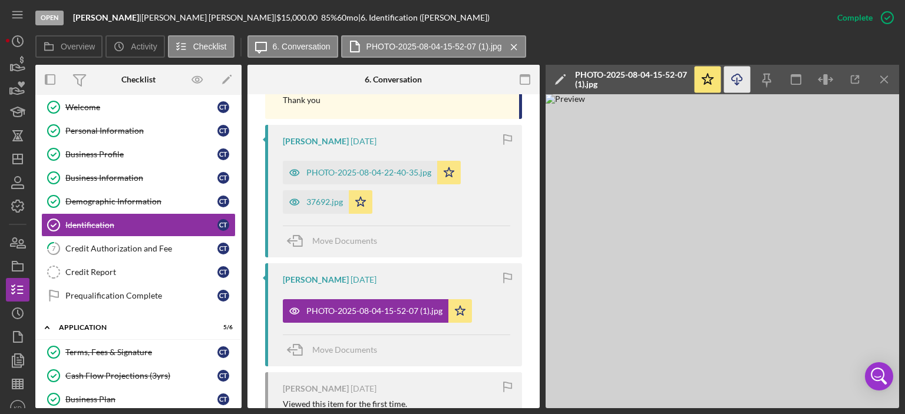
click at [738, 76] on icon "Icon/Download" at bounding box center [737, 80] width 27 height 27
click at [331, 201] on div "37692.jpg" at bounding box center [324, 201] width 37 height 9
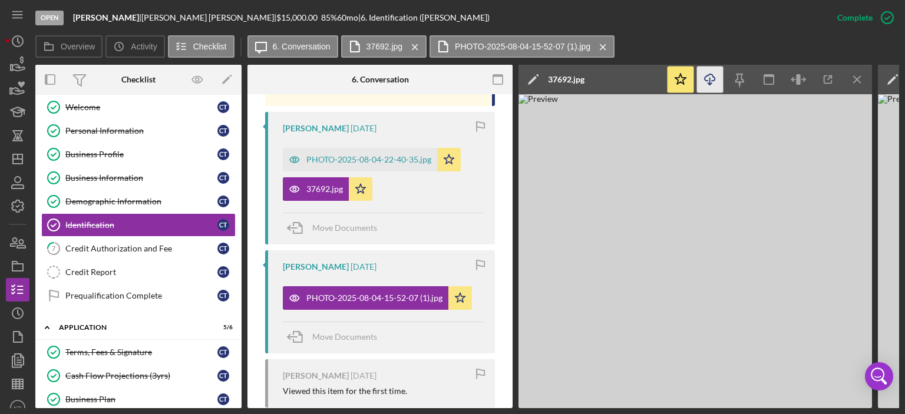
click at [709, 77] on icon "Icon/Download" at bounding box center [710, 80] width 27 height 27
click at [353, 164] on div "PHOTO-2025-08-04-22-40-35.jpg" at bounding box center [368, 159] width 125 height 9
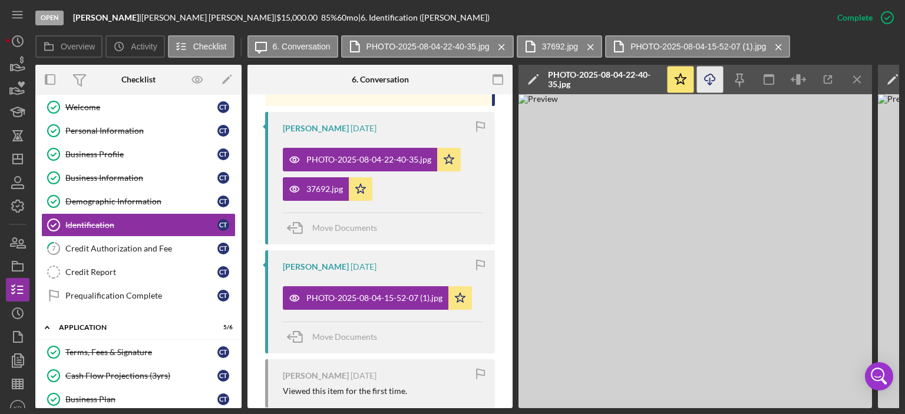
click at [707, 77] on icon "Icon/Download" at bounding box center [710, 80] width 27 height 27
click at [19, 156] on icon "Icon/Dashboard" at bounding box center [17, 158] width 29 height 29
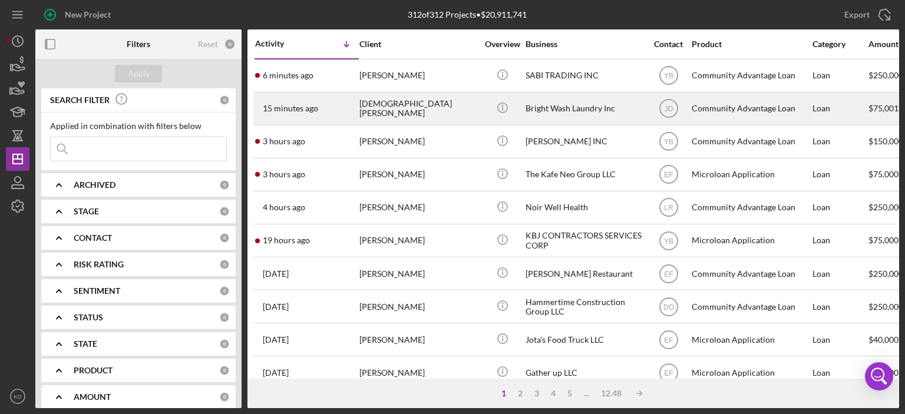
click at [545, 107] on div "Bright Wash Laundry Inc" at bounding box center [585, 108] width 118 height 31
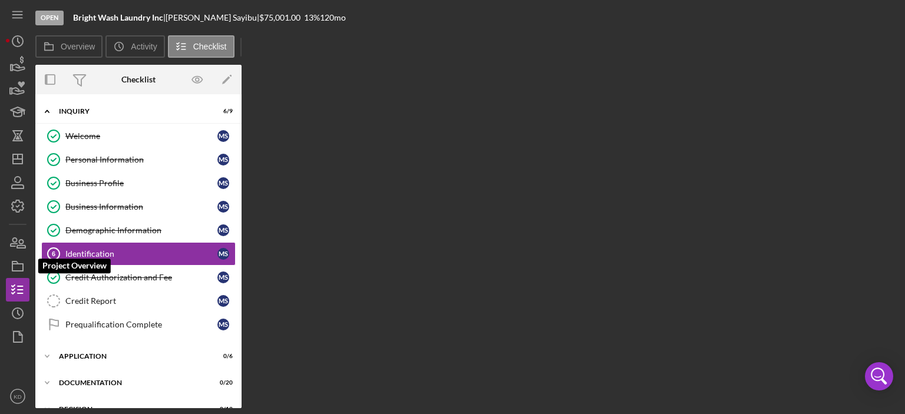
scroll to position [1, 0]
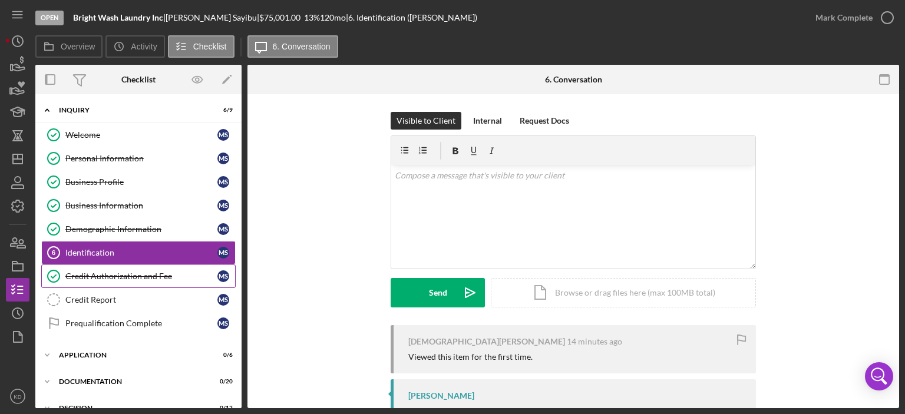
click at [107, 273] on div "Credit Authorization and Fee" at bounding box center [141, 276] width 152 height 9
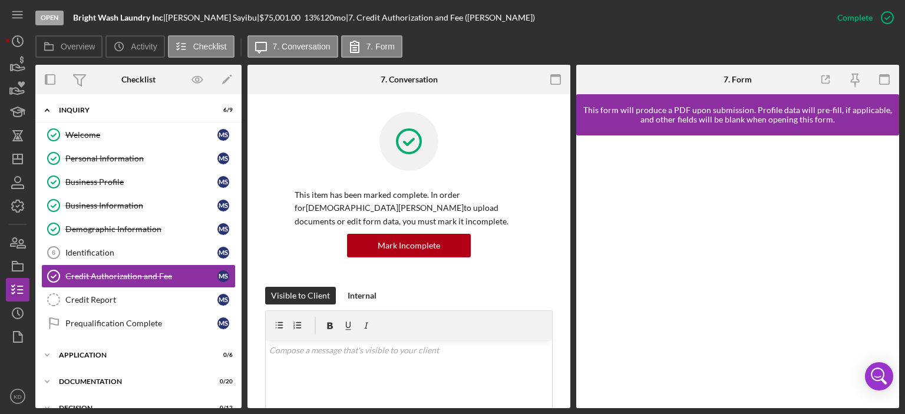
scroll to position [275, 0]
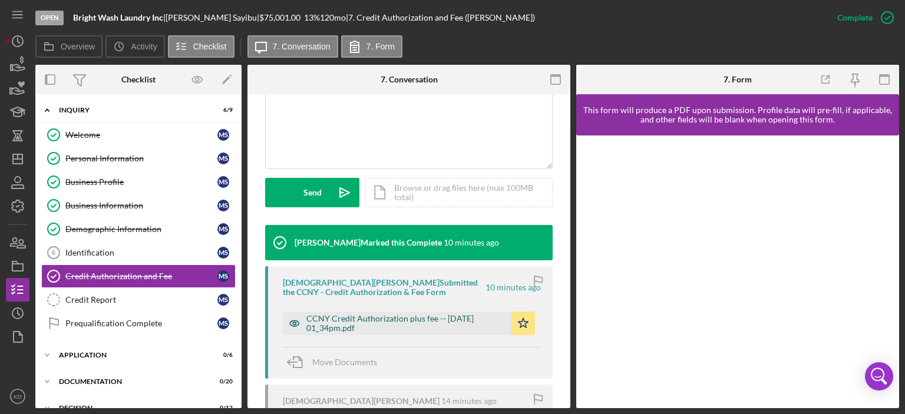
click at [417, 318] on div "CCNY Credit Authorization plus fee -- 2025-08-20 01_34pm.pdf" at bounding box center [405, 323] width 199 height 19
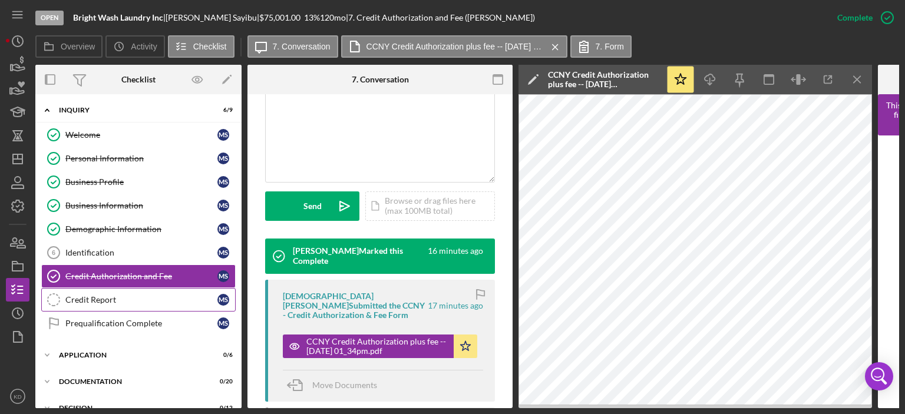
click at [107, 295] on div "Credit Report" at bounding box center [141, 299] width 152 height 9
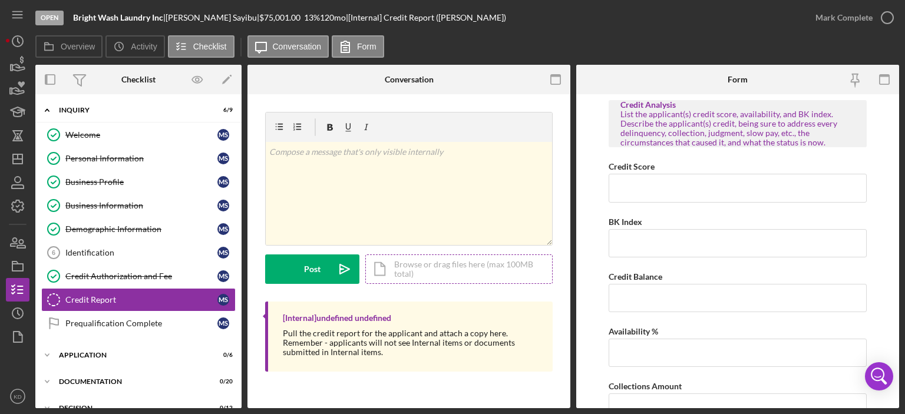
click at [458, 267] on div "Icon/Document Browse or drag files here (max 100MB total) Tap to choose files o…" at bounding box center [458, 269] width 187 height 29
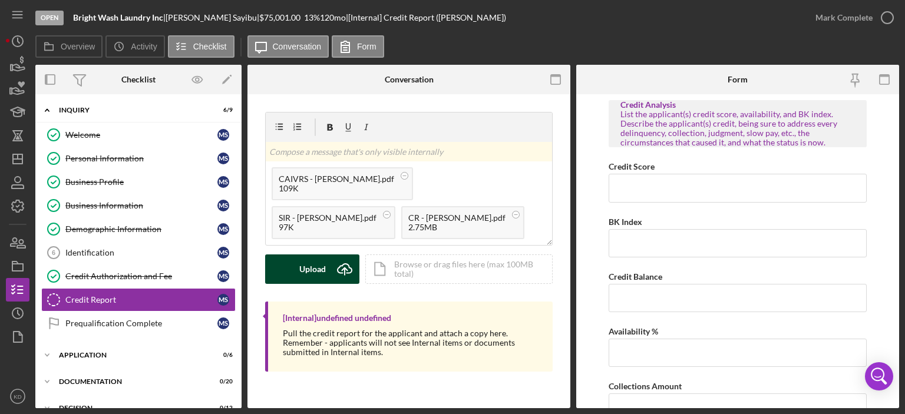
click at [315, 275] on div "Upload" at bounding box center [312, 269] width 27 height 29
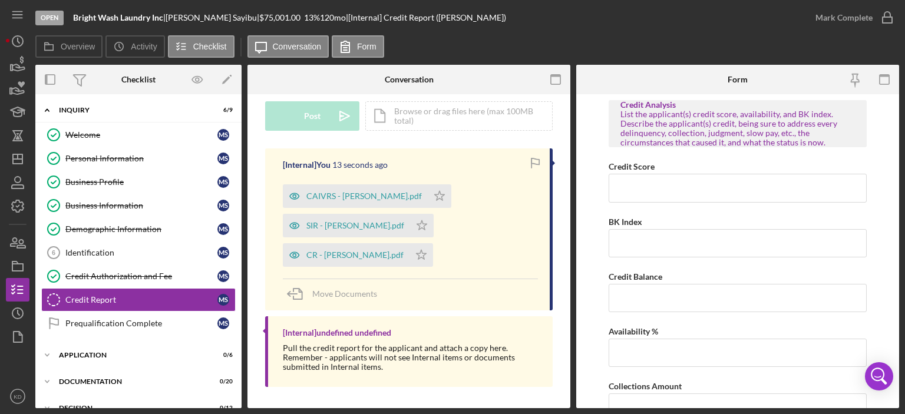
scroll to position [154, 0]
